Goal: Task Accomplishment & Management: Use online tool/utility

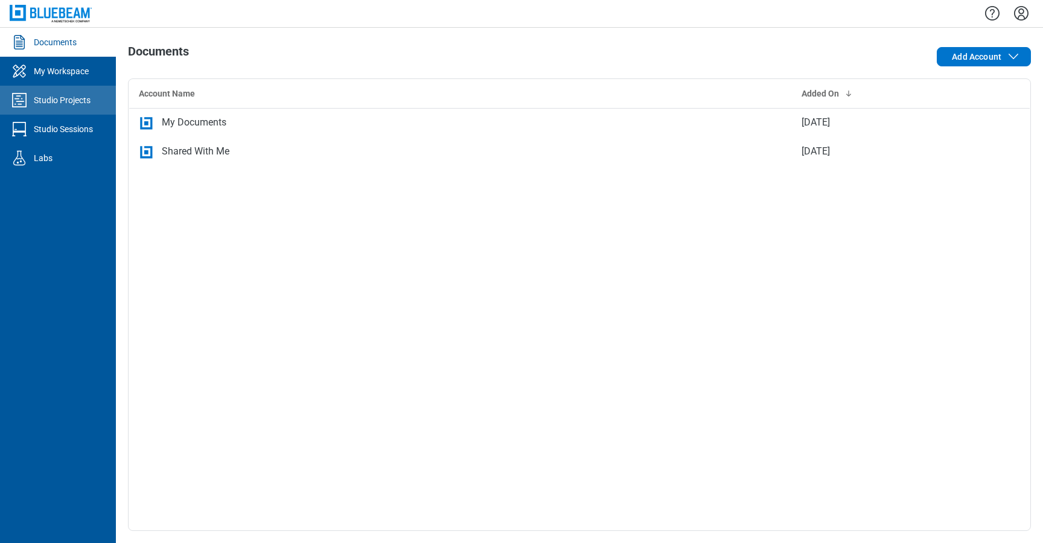
click at [88, 104] on div "Studio Projects" at bounding box center [62, 100] width 57 height 12
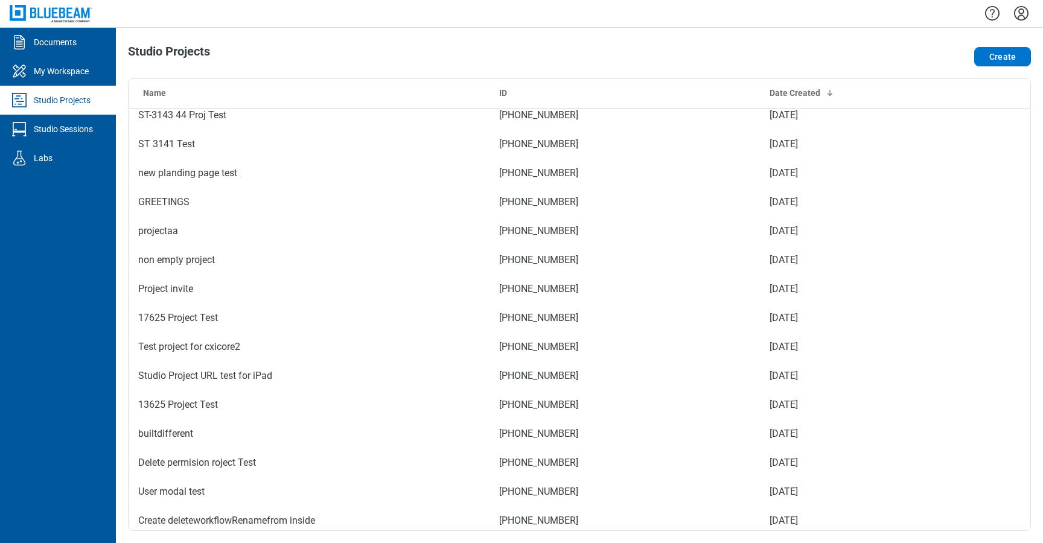
scroll to position [616, 0]
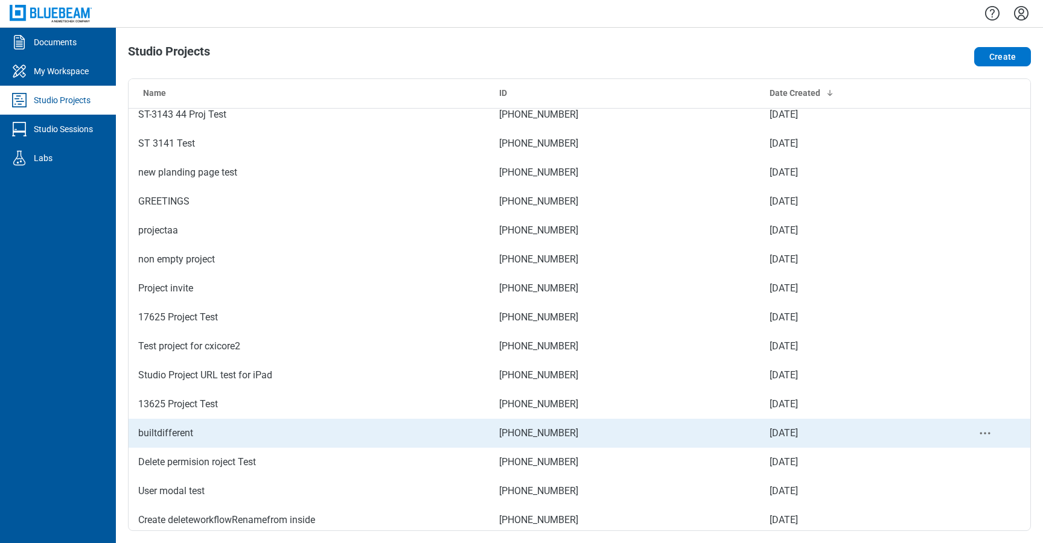
click at [246, 442] on td "builtdifferent" at bounding box center [309, 433] width 361 height 29
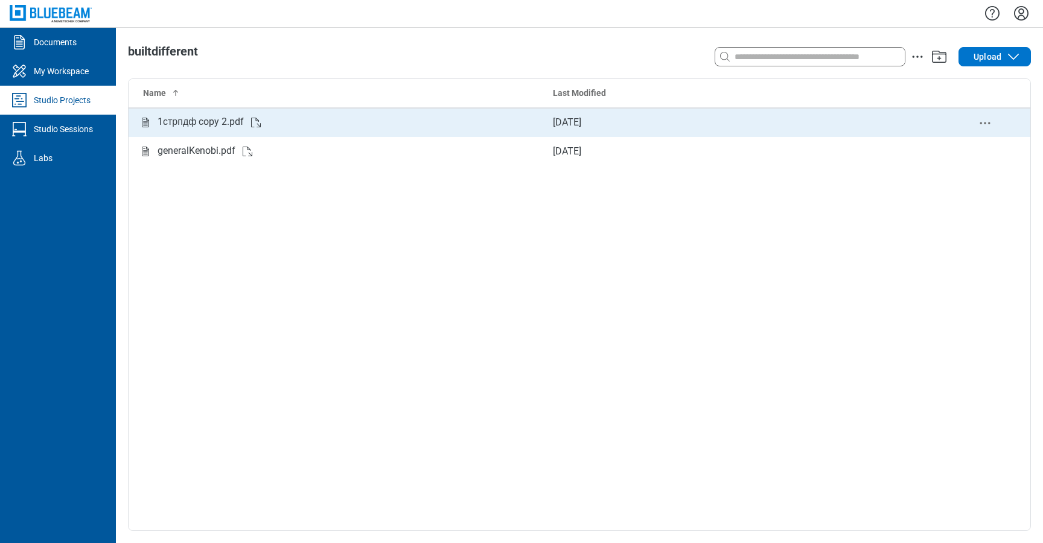
click at [199, 116] on div "1стрпдф copy 2.pdf" at bounding box center [201, 122] width 86 height 15
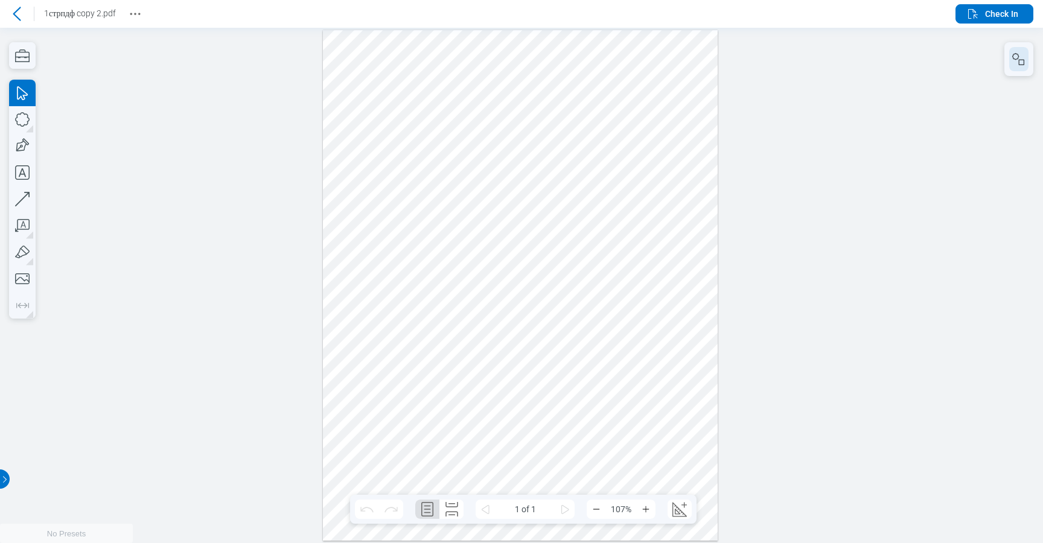
click at [1019, 58] on icon "button" at bounding box center [1019, 59] width 14 height 14
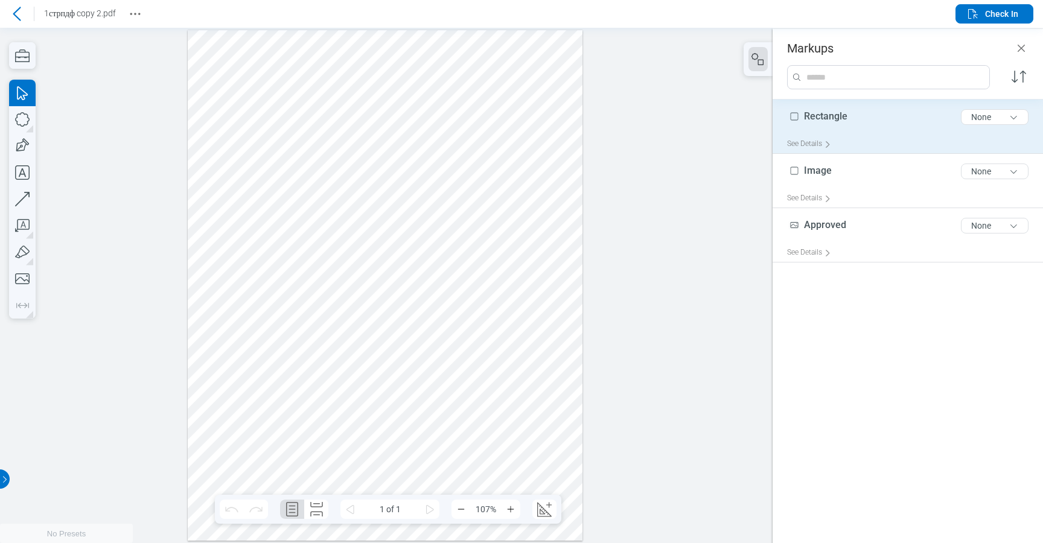
click at [878, 107] on div "Rectangle 9 of 300 characters None" at bounding box center [912, 119] width 251 height 30
click at [870, 117] on div "Image 5 of 300 characters None" at bounding box center [912, 119] width 251 height 30
type input "*"
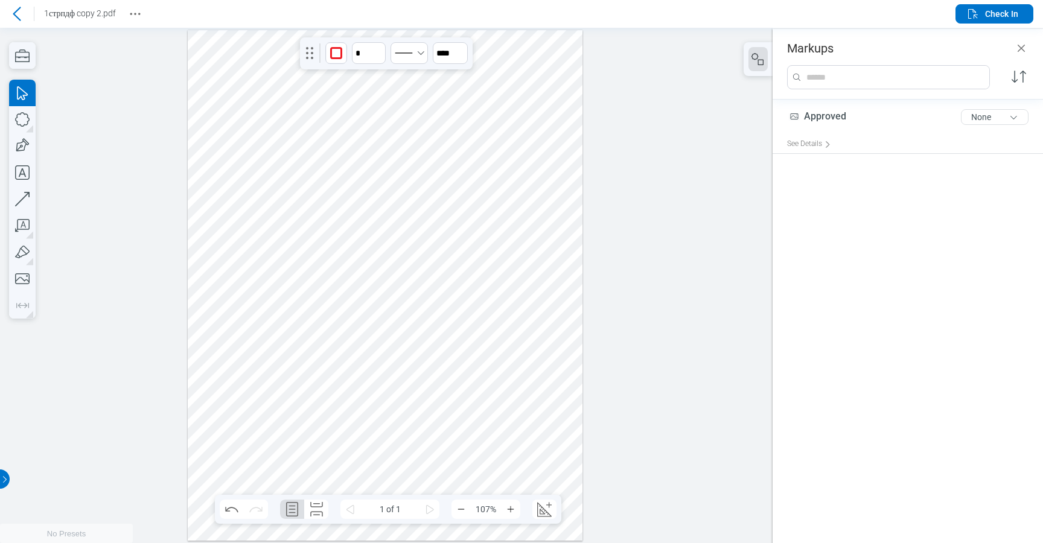
click at [870, 117] on div "Approved 8 of 300 characters None" at bounding box center [912, 119] width 251 height 30
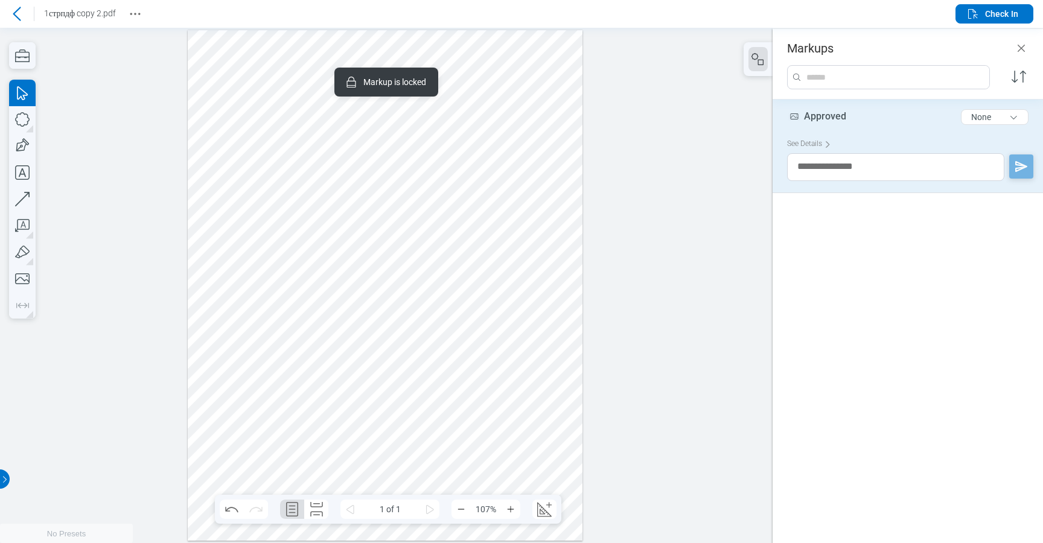
click at [757, 125] on div at bounding box center [386, 284] width 773 height 515
click at [1027, 37] on header "Markups" at bounding box center [908, 42] width 270 height 27
click at [1025, 42] on icon "Close" at bounding box center [1021, 48] width 14 height 14
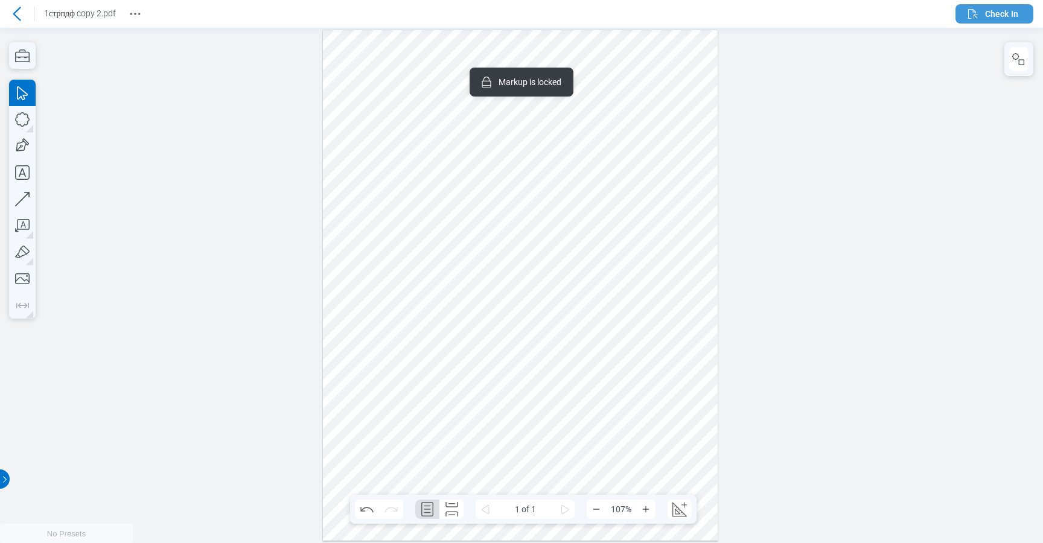
click at [985, 11] on span "Check In" at bounding box center [1001, 14] width 33 height 12
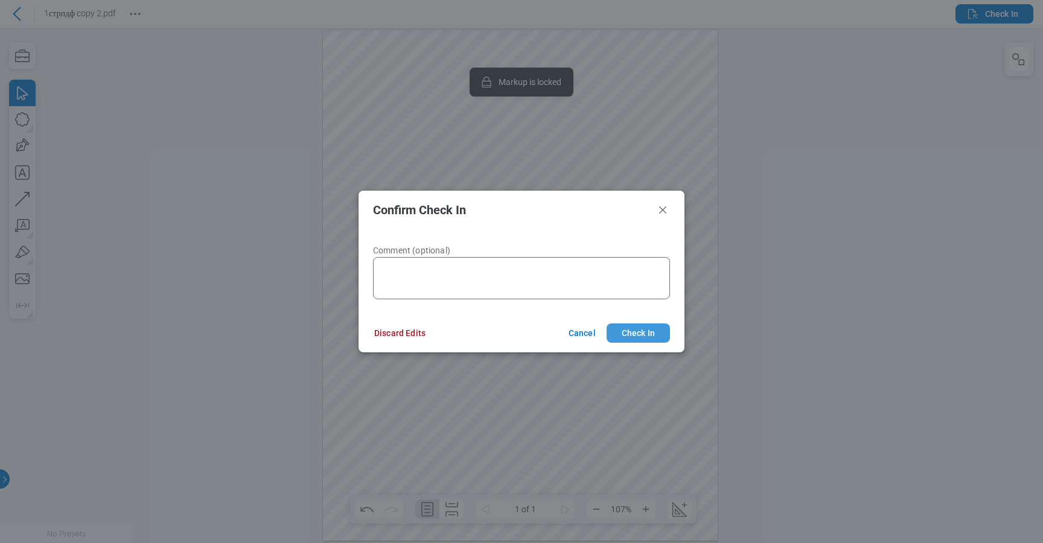
click at [642, 326] on button "Check In" at bounding box center [638, 333] width 63 height 19
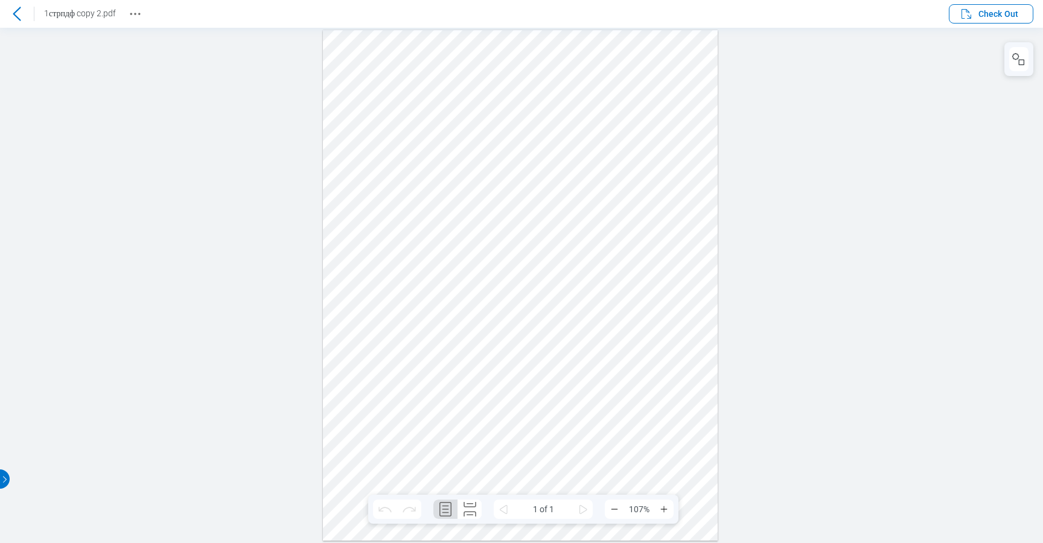
click at [17, 19] on icon at bounding box center [17, 14] width 14 height 14
